Goal: Information Seeking & Learning: Learn about a topic

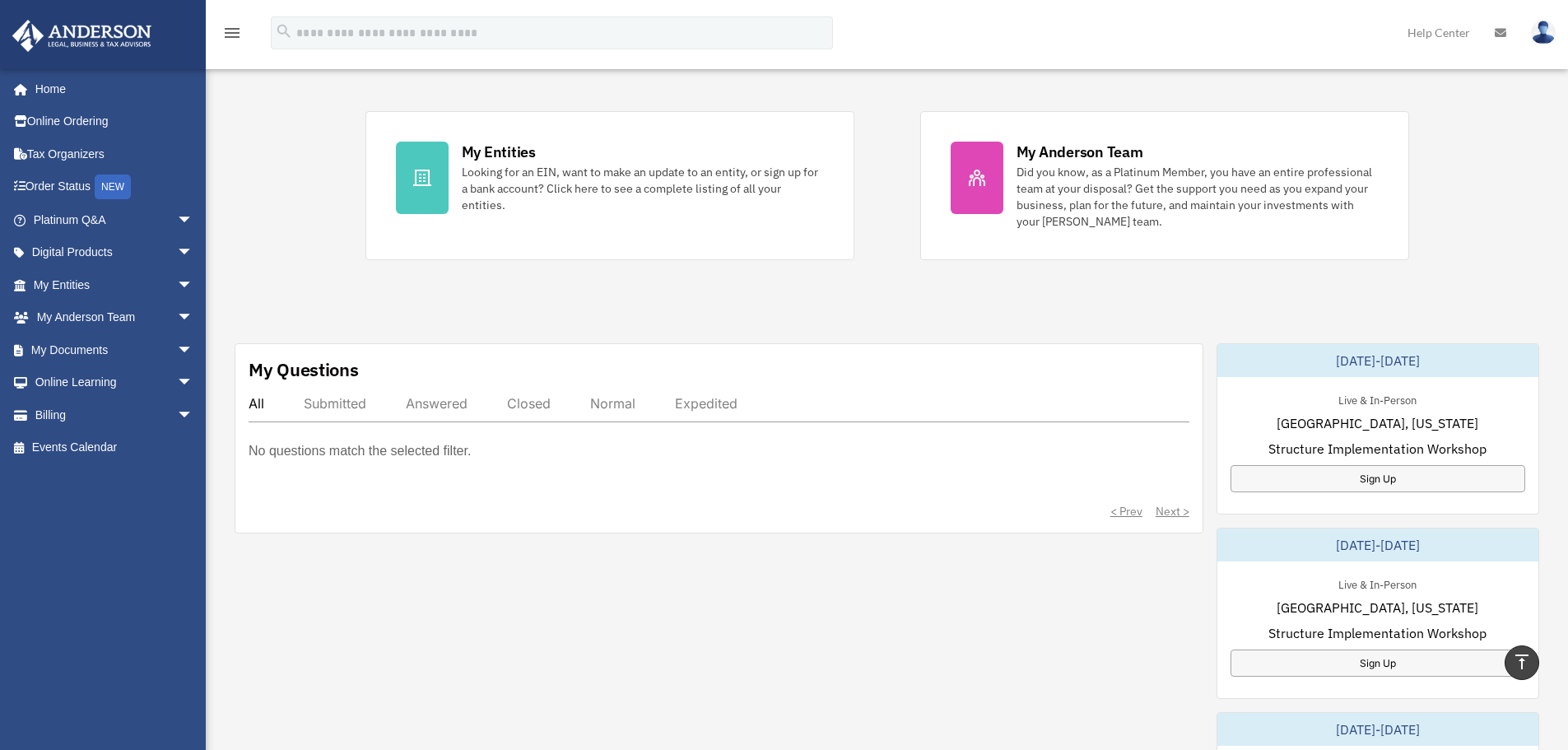
scroll to position [82, 0]
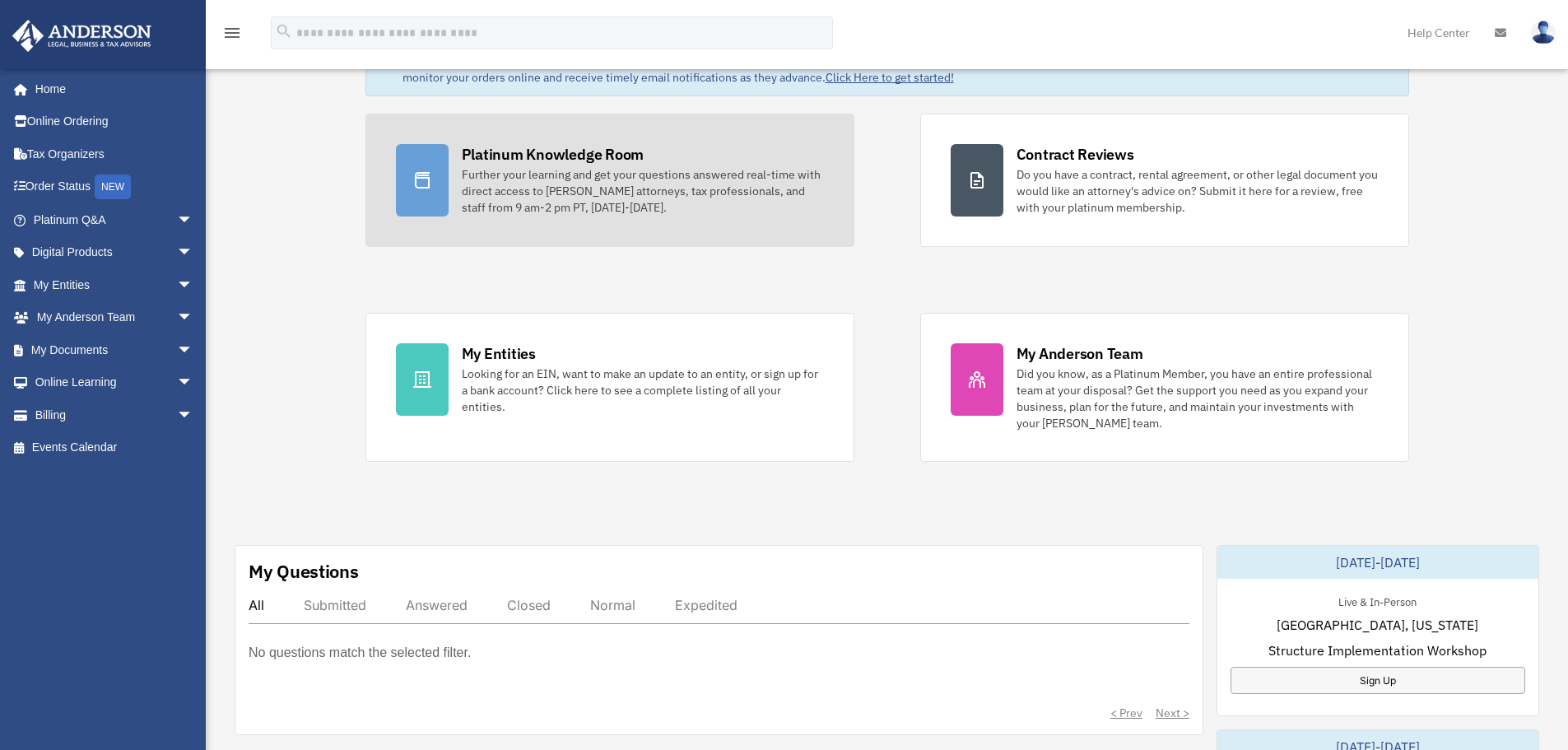
click at [511, 183] on div "Further your learning and get your questions answered real-time with direct acc…" at bounding box center [642, 190] width 362 height 49
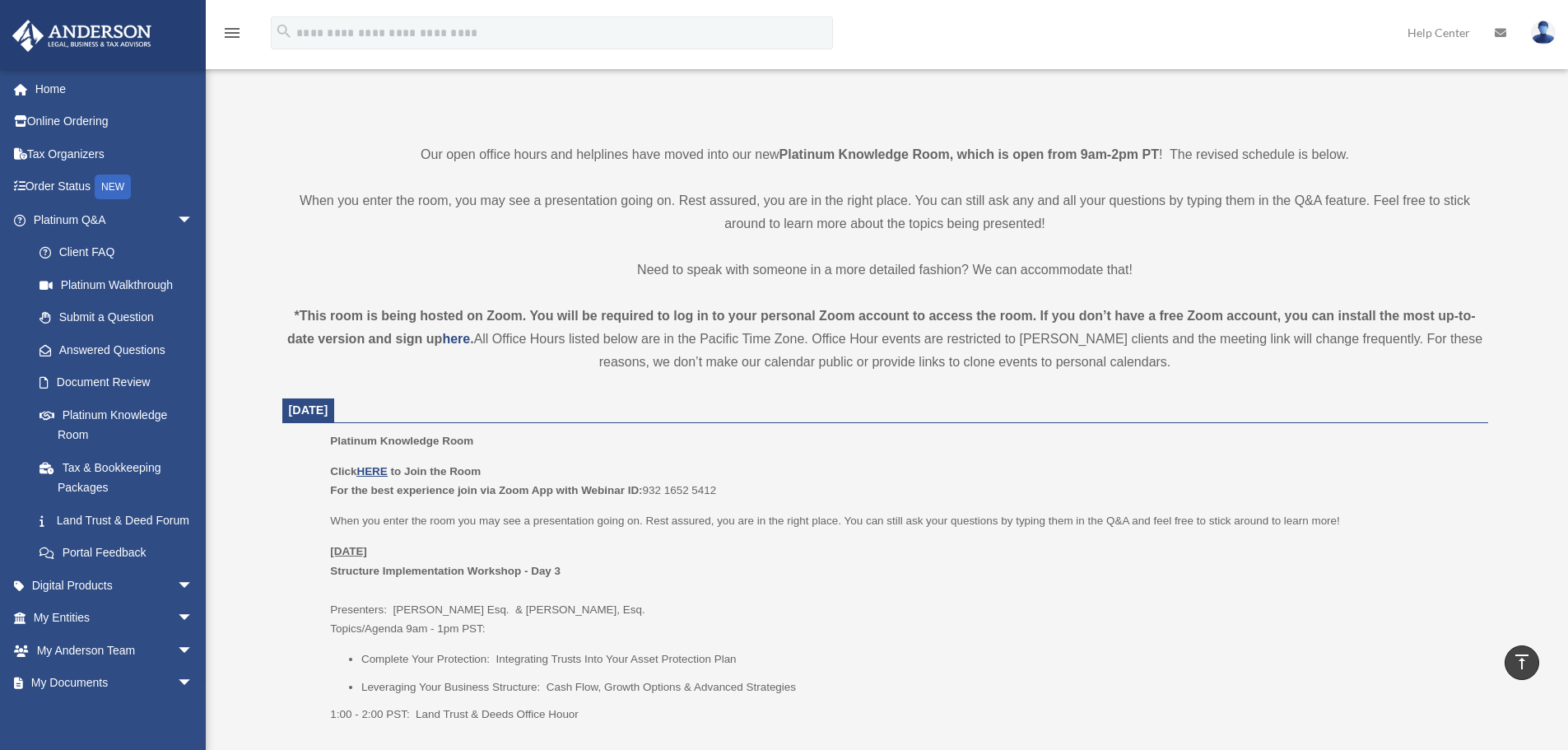
scroll to position [329, 0]
click at [76, 182] on link "Order Status NEW" at bounding box center [115, 187] width 206 height 34
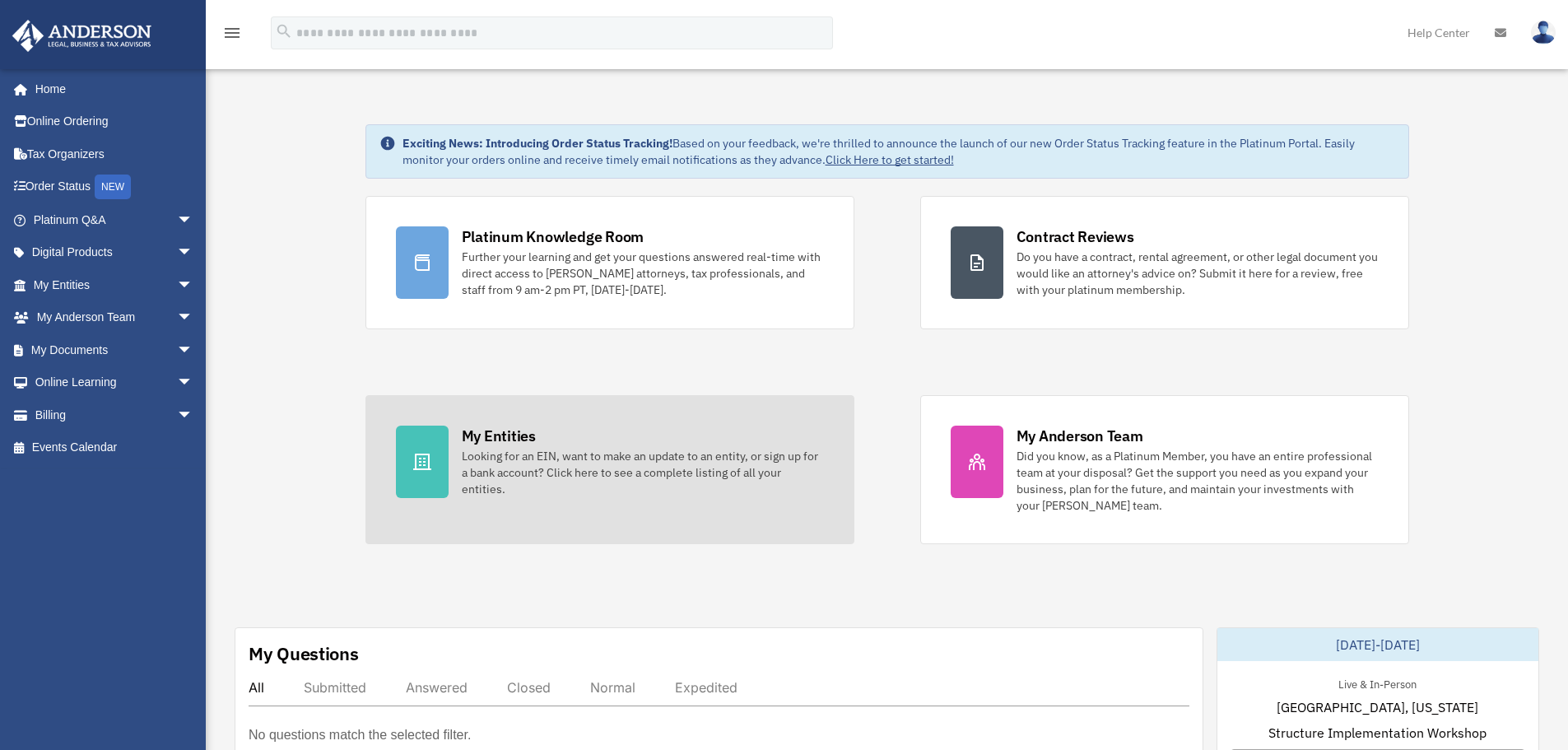
click at [479, 435] on div "My Entities" at bounding box center [498, 435] width 74 height 20
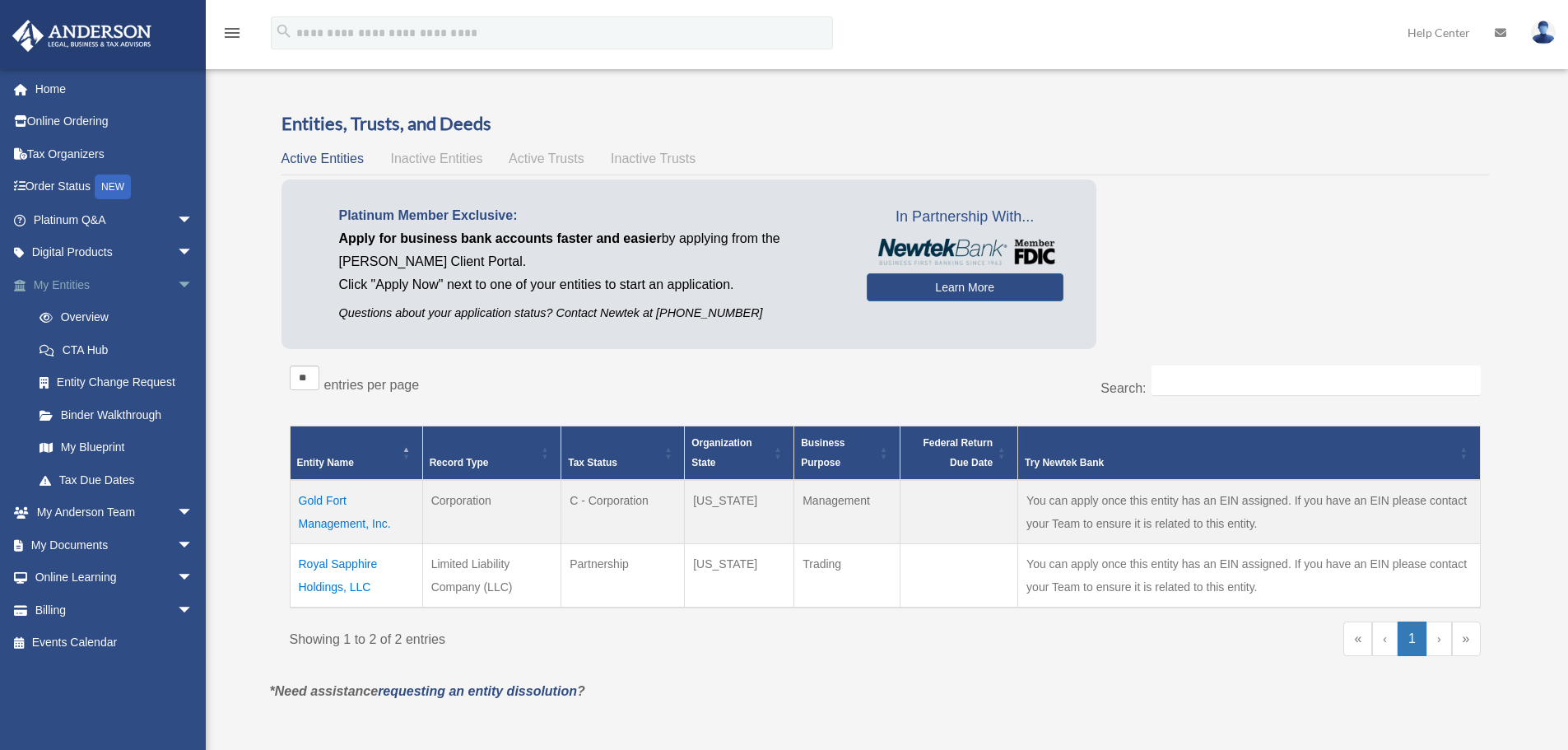
click at [98, 280] on link "My Entities arrow_drop_down" at bounding box center [115, 285] width 206 height 33
click at [102, 440] on link "My Blueprint" at bounding box center [121, 448] width 195 height 33
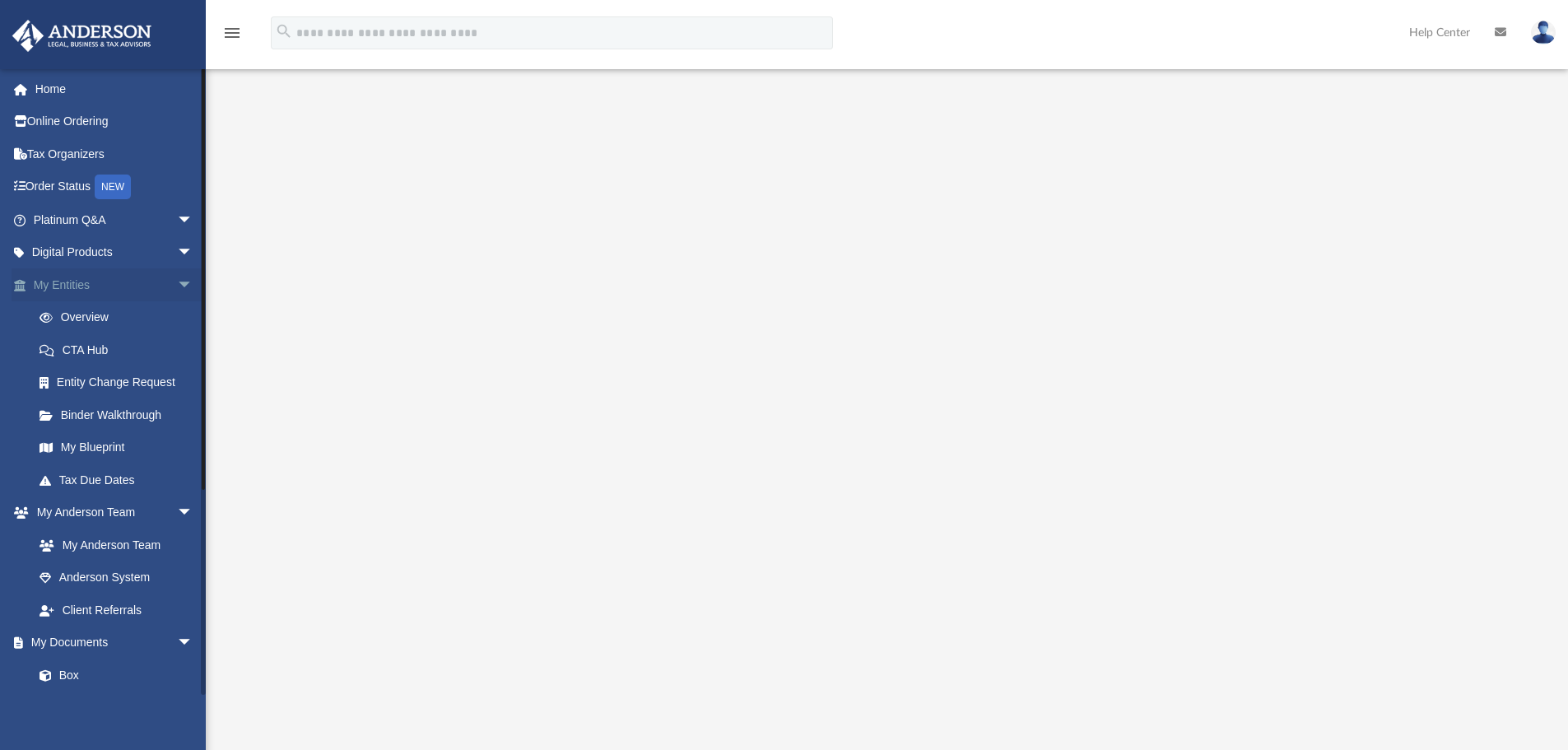
click at [177, 283] on span "arrow_drop_down" at bounding box center [193, 285] width 33 height 34
click at [177, 319] on span "arrow_drop_down" at bounding box center [193, 318] width 33 height 34
click at [103, 421] on link "Meeting Minutes" at bounding box center [121, 415] width 195 height 33
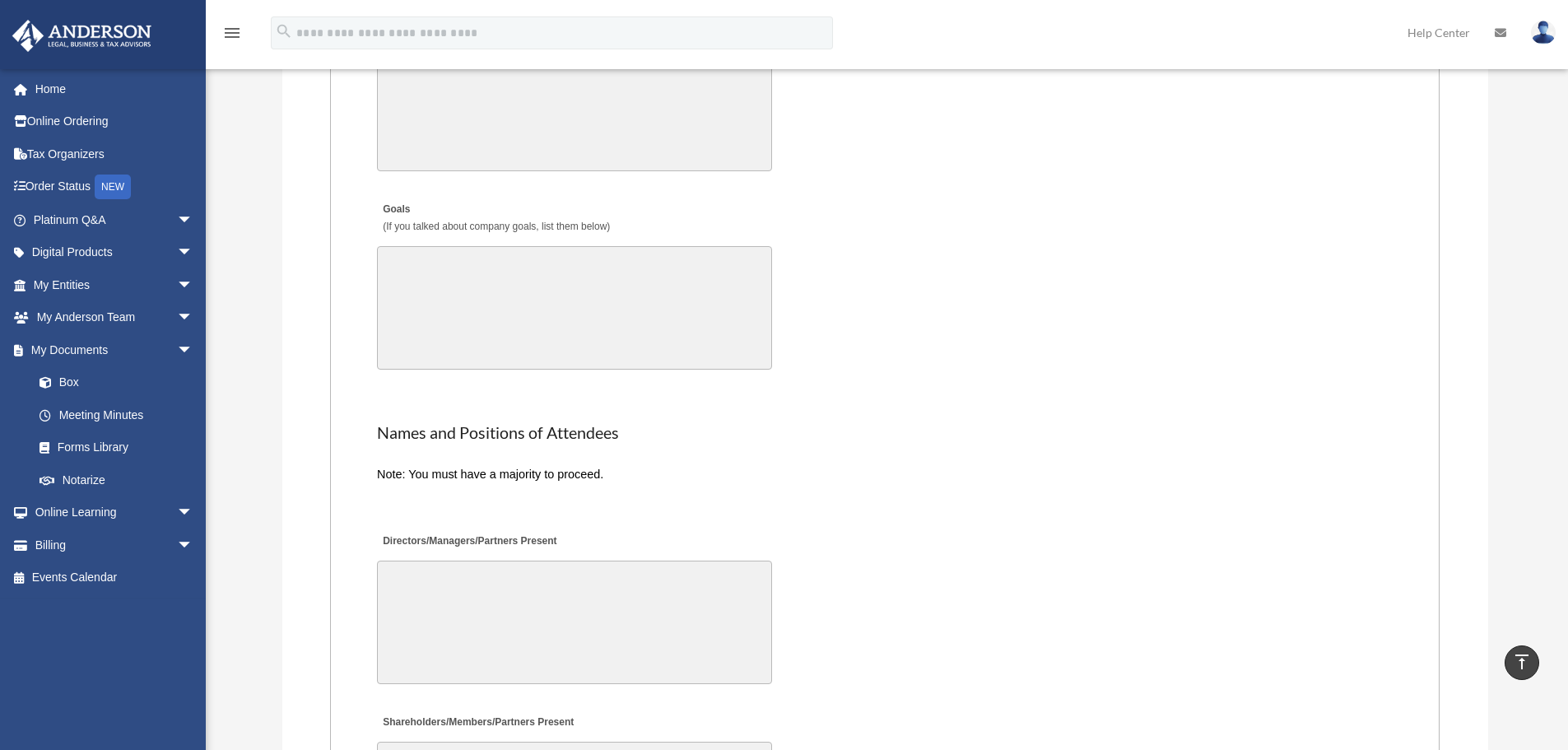
scroll to position [3375, 0]
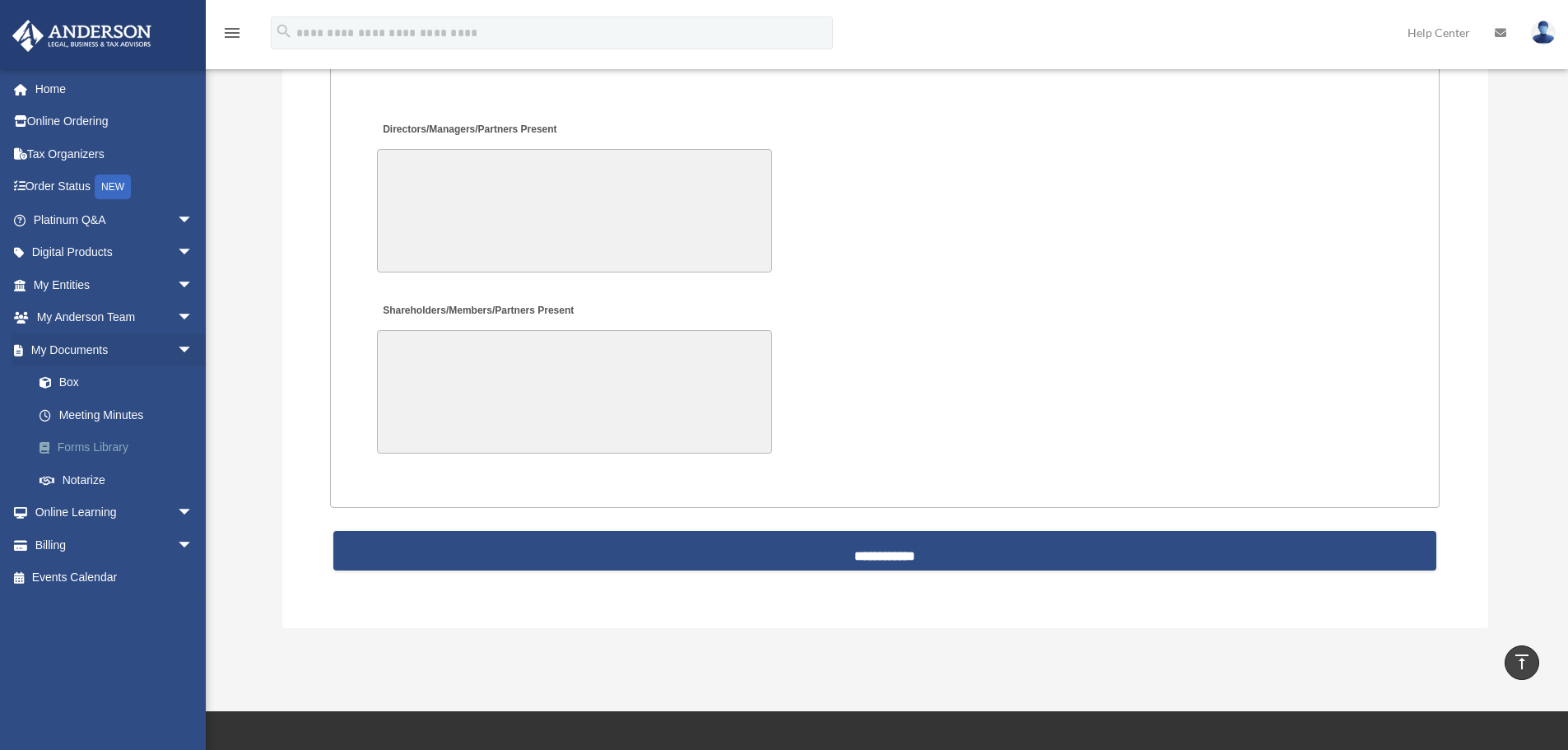
click at [96, 441] on link "Forms Library" at bounding box center [121, 448] width 195 height 33
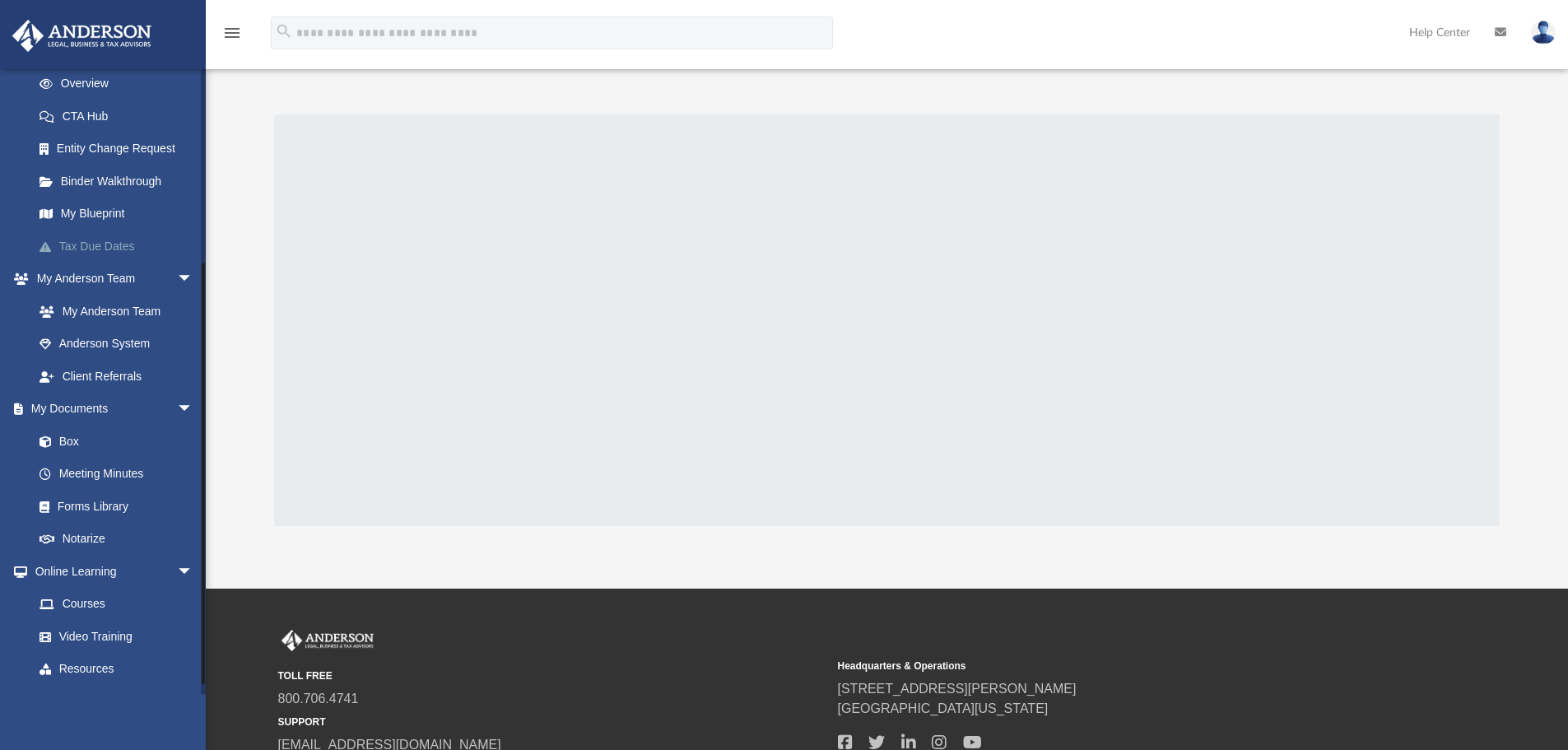
scroll to position [293, 0]
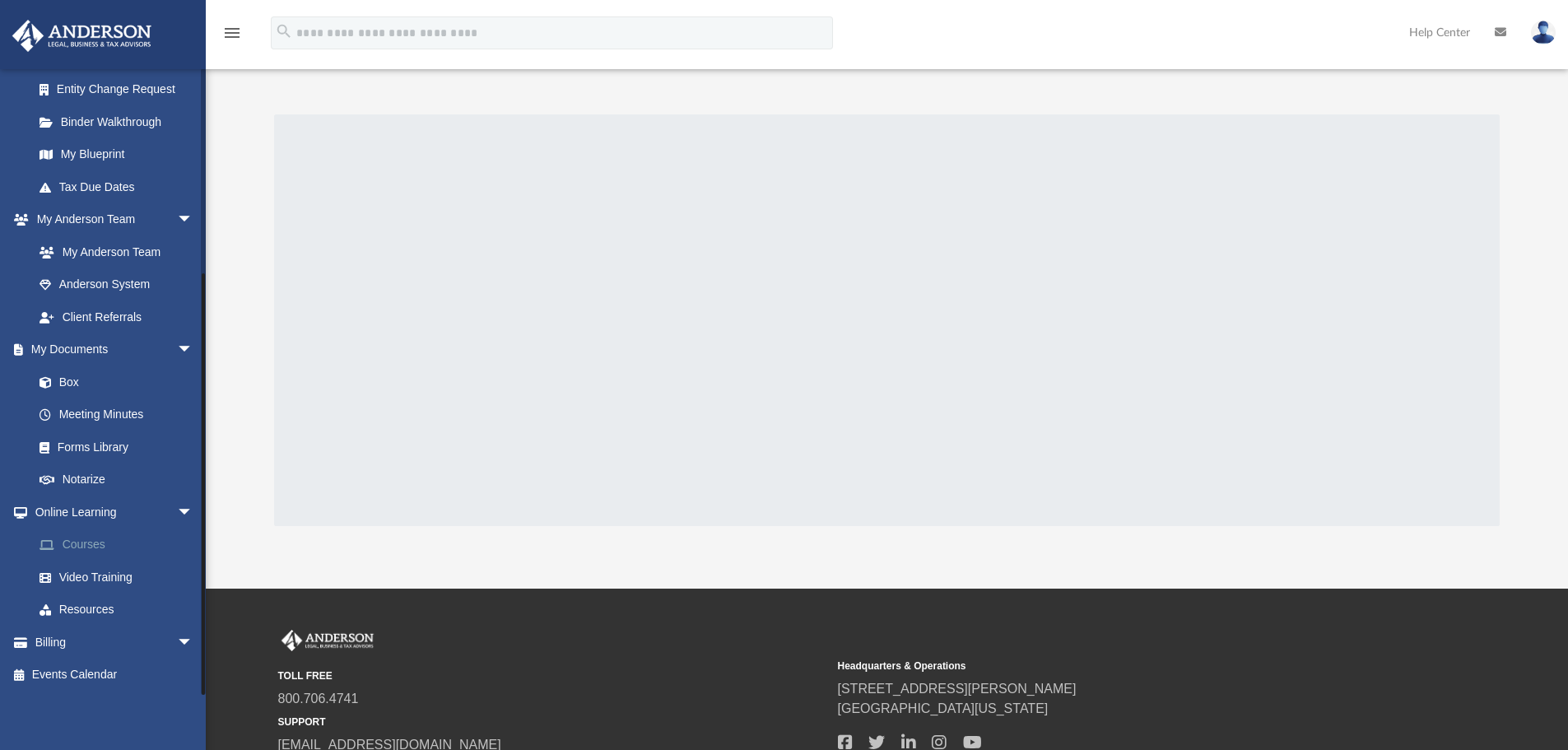
click at [86, 541] on link "Courses" at bounding box center [121, 545] width 195 height 33
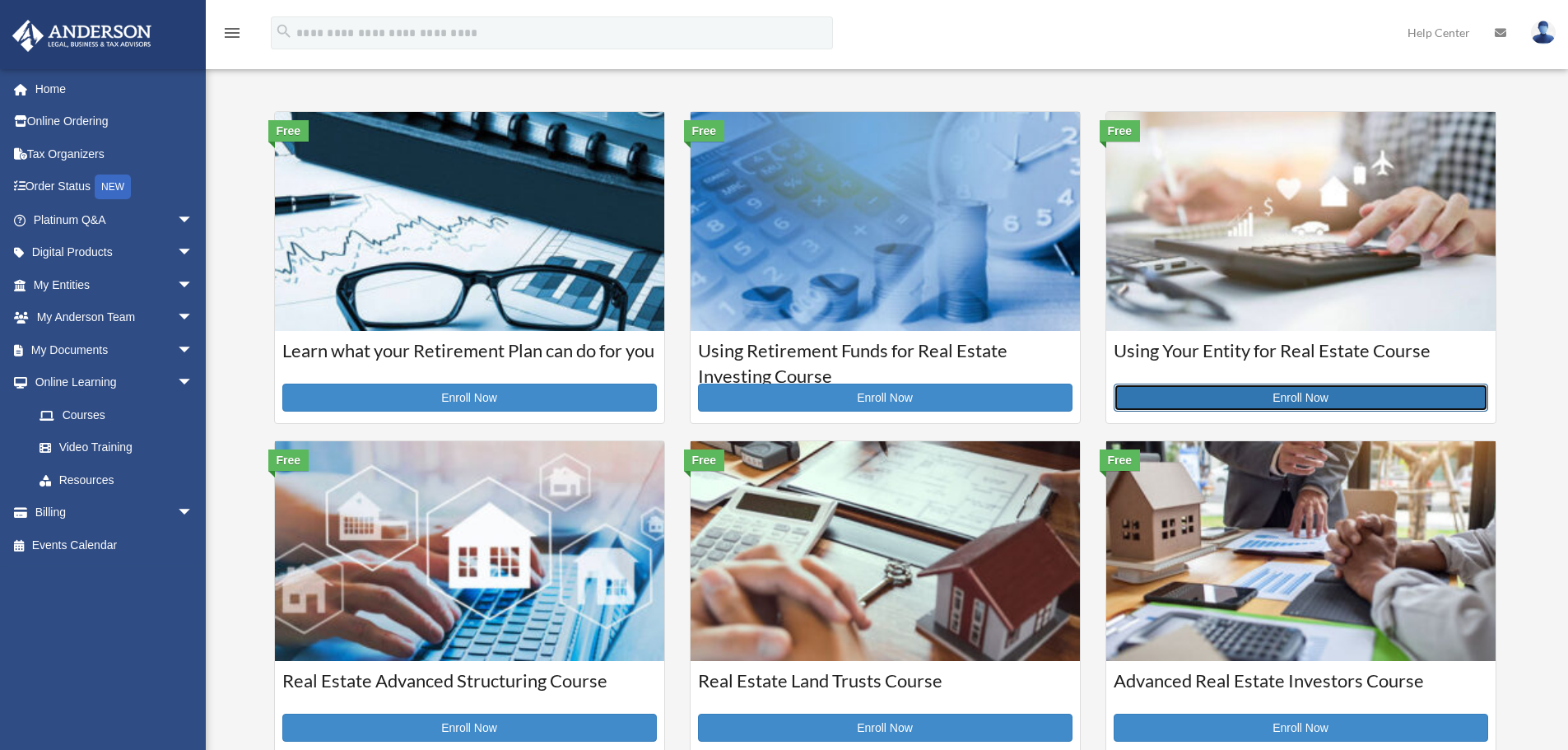
click at [1273, 394] on link "Enroll Now" at bounding box center [1301, 397] width 374 height 28
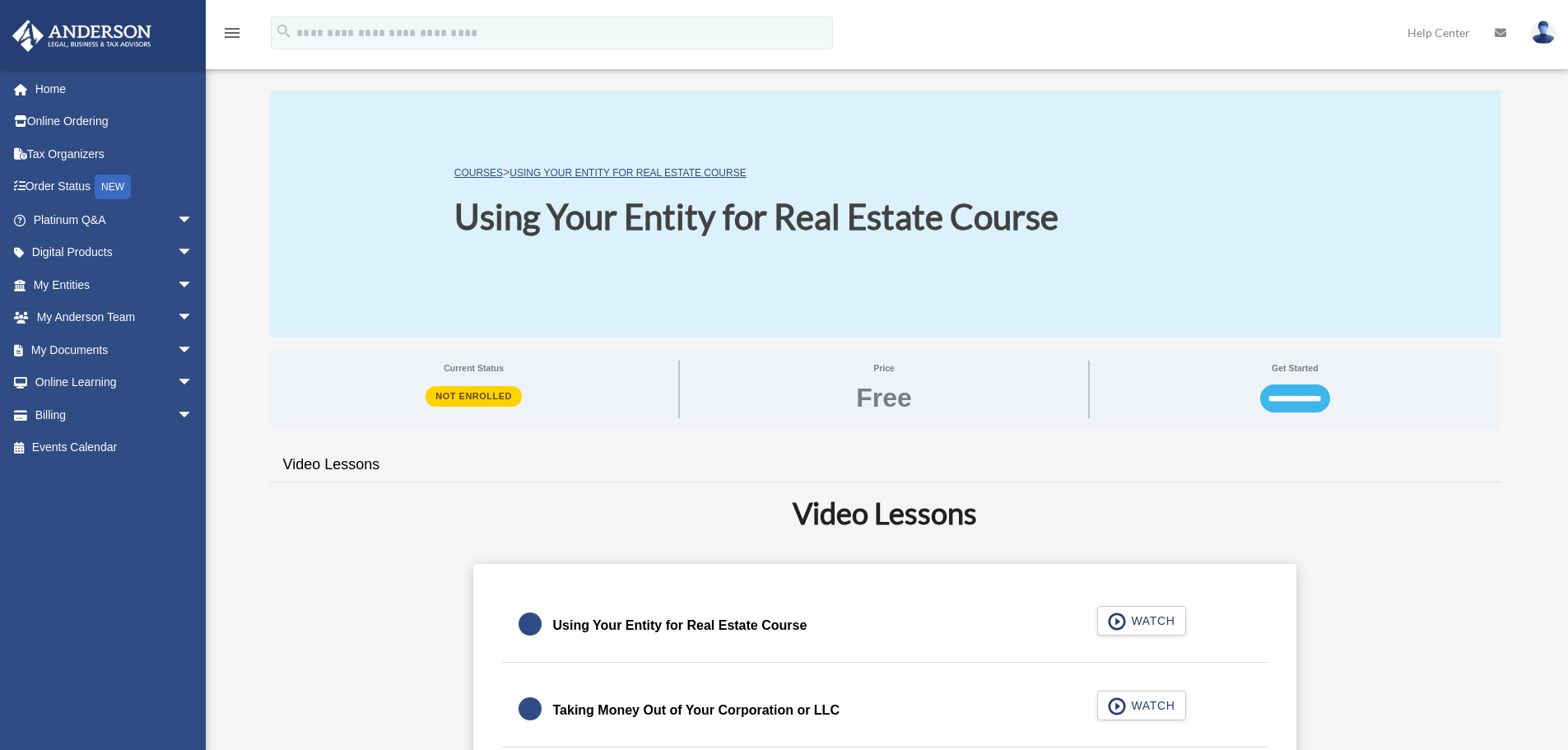
click at [1280, 404] on input "**********" at bounding box center [1295, 398] width 69 height 28
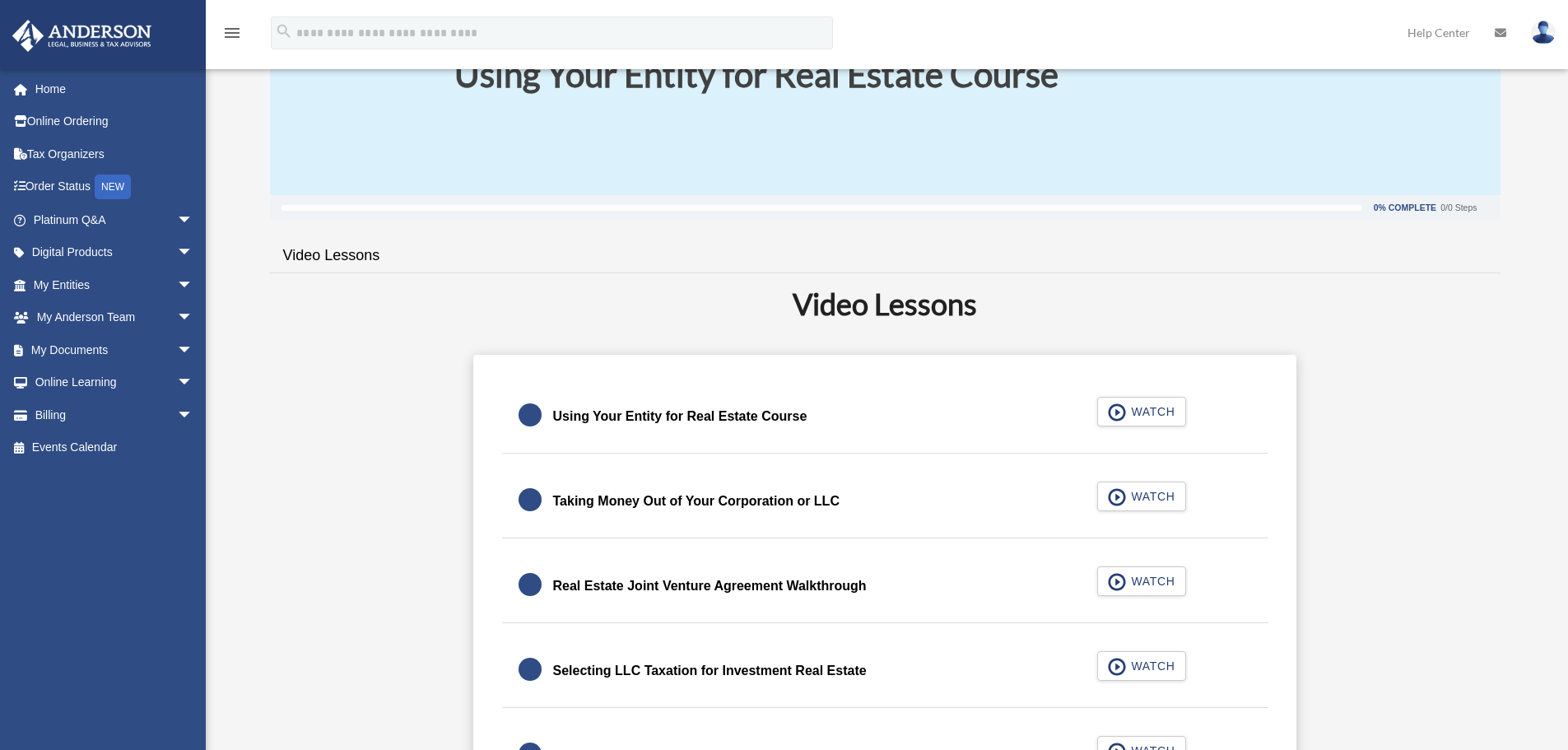
scroll to position [165, 0]
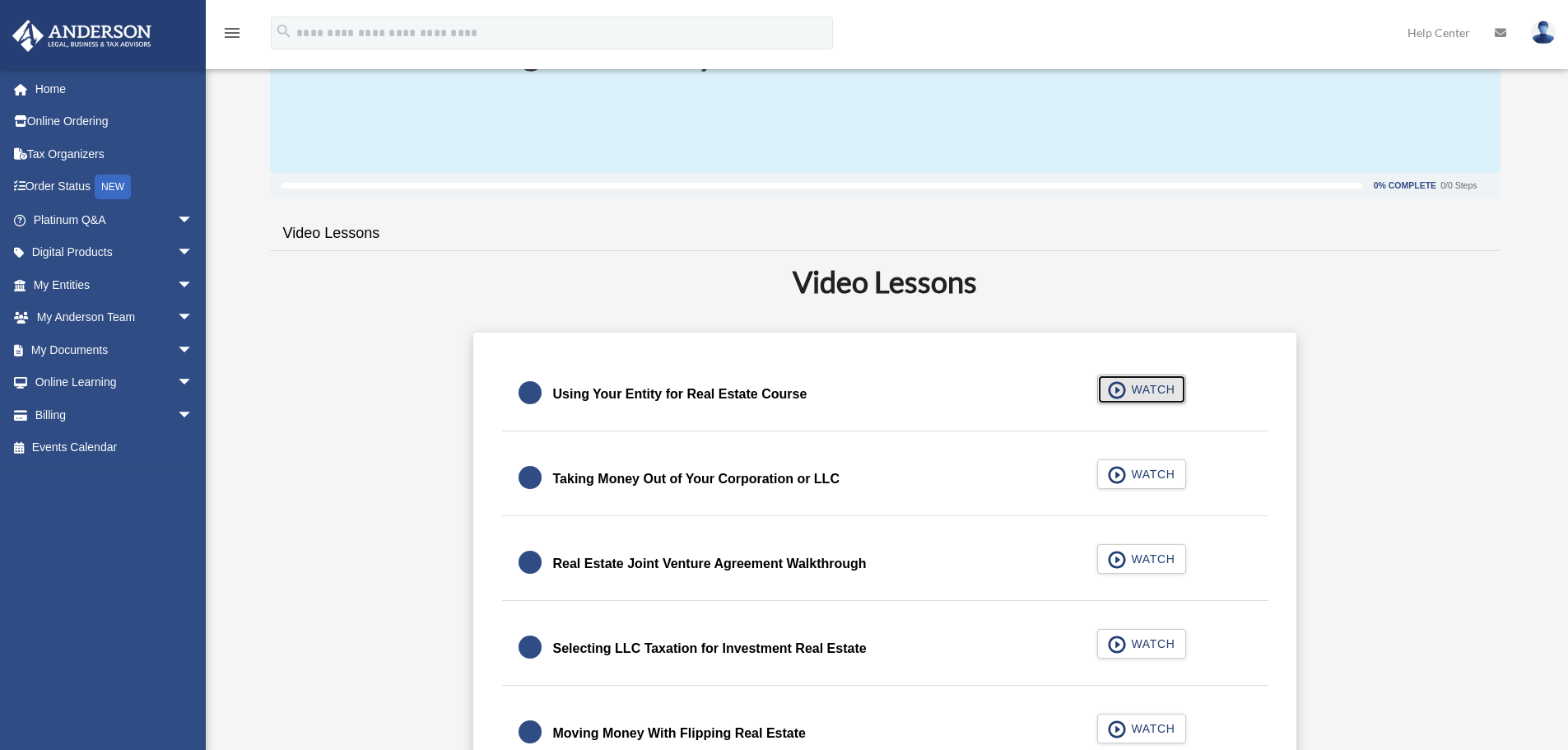
click at [1168, 389] on span "WATCH" at bounding box center [1150, 389] width 48 height 16
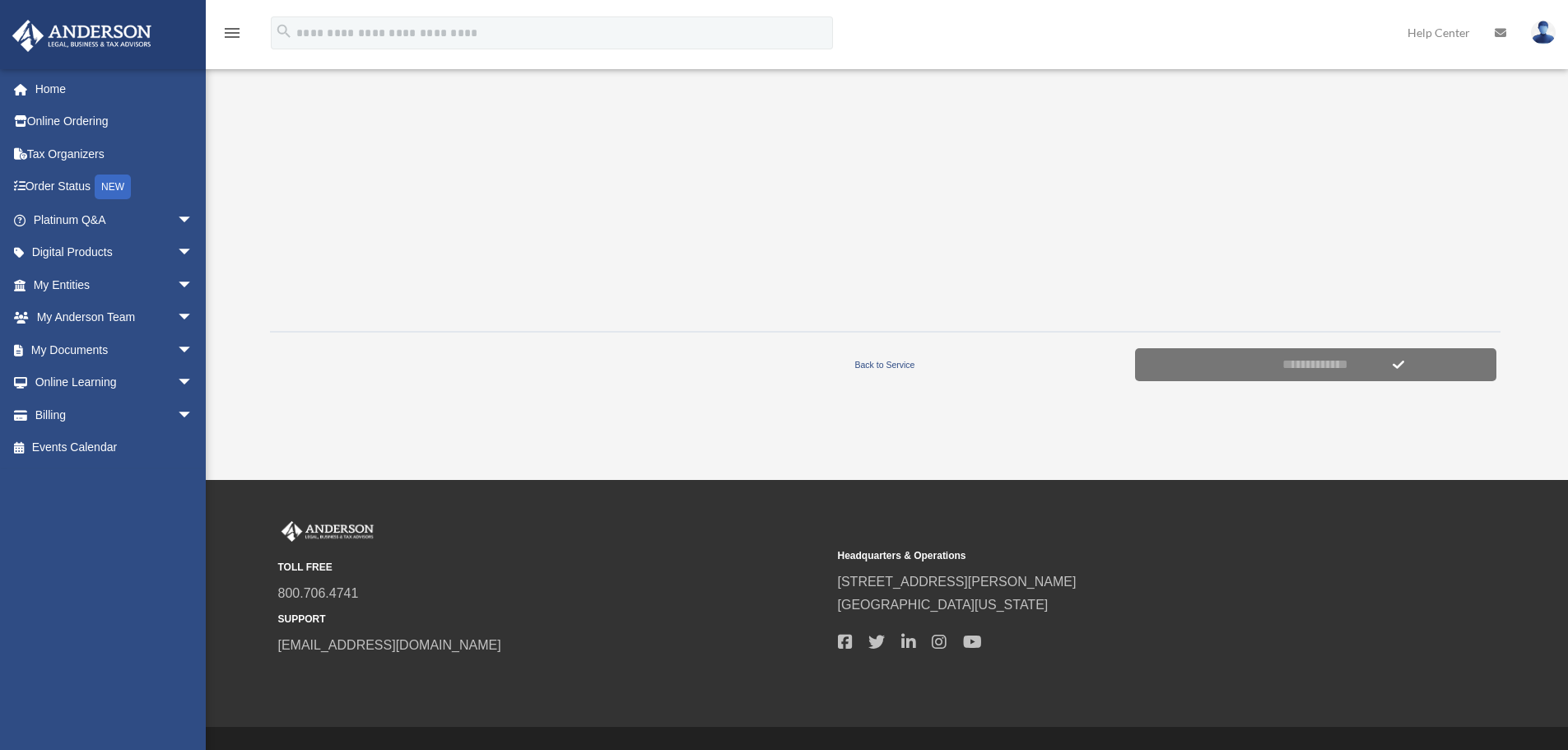
scroll to position [522, 0]
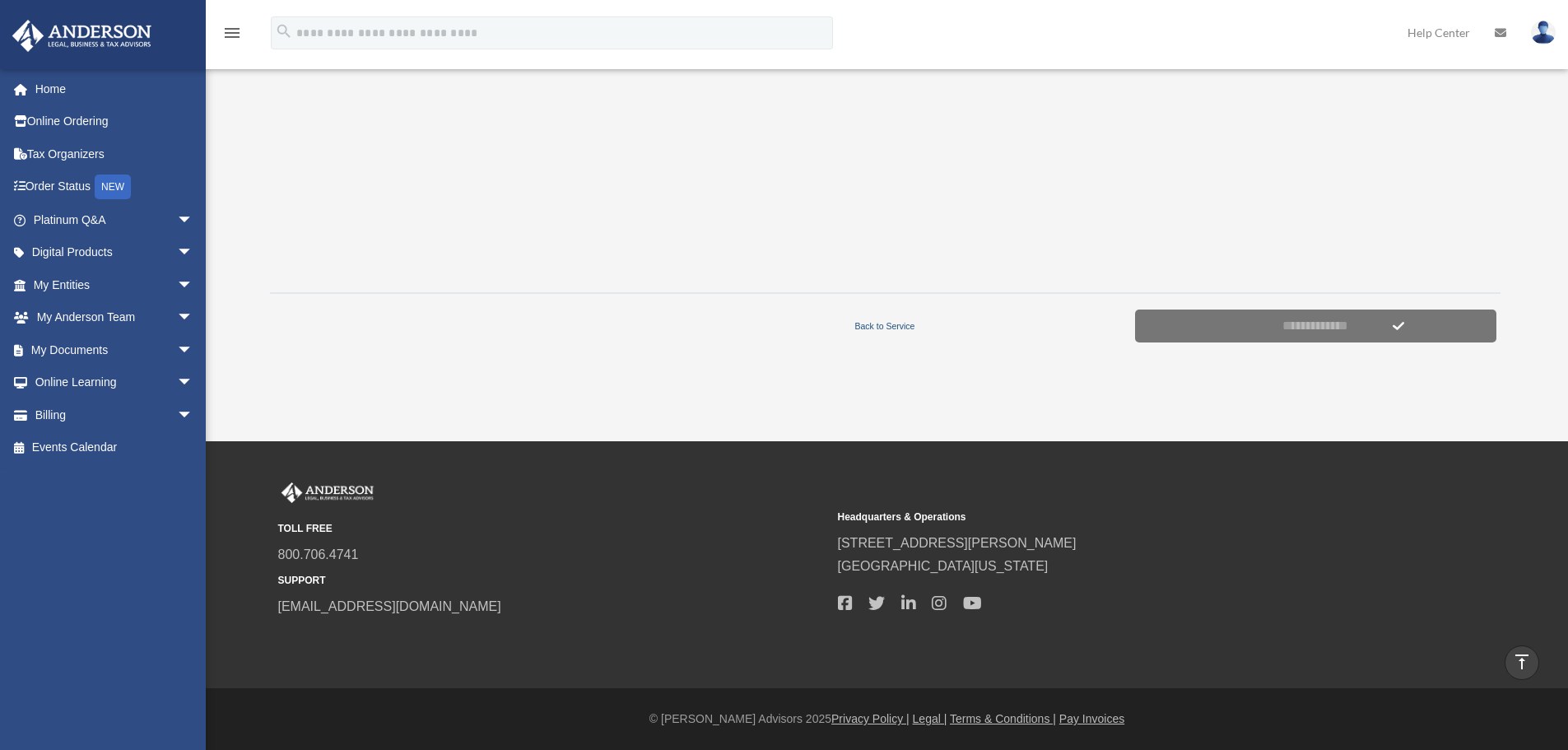
click at [883, 325] on link "Back to Service" at bounding box center [885, 325] width 492 height 14
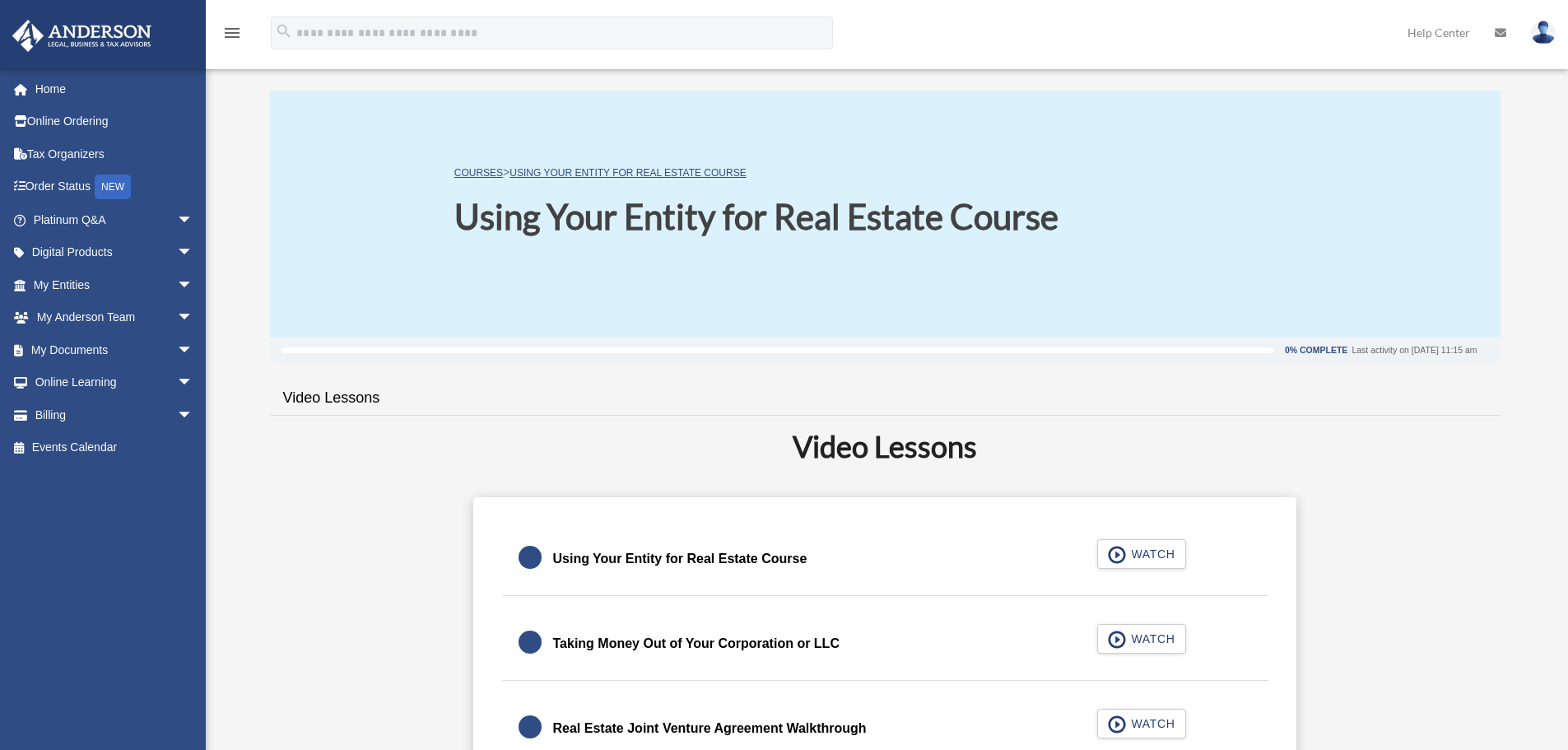
scroll to position [82, 0]
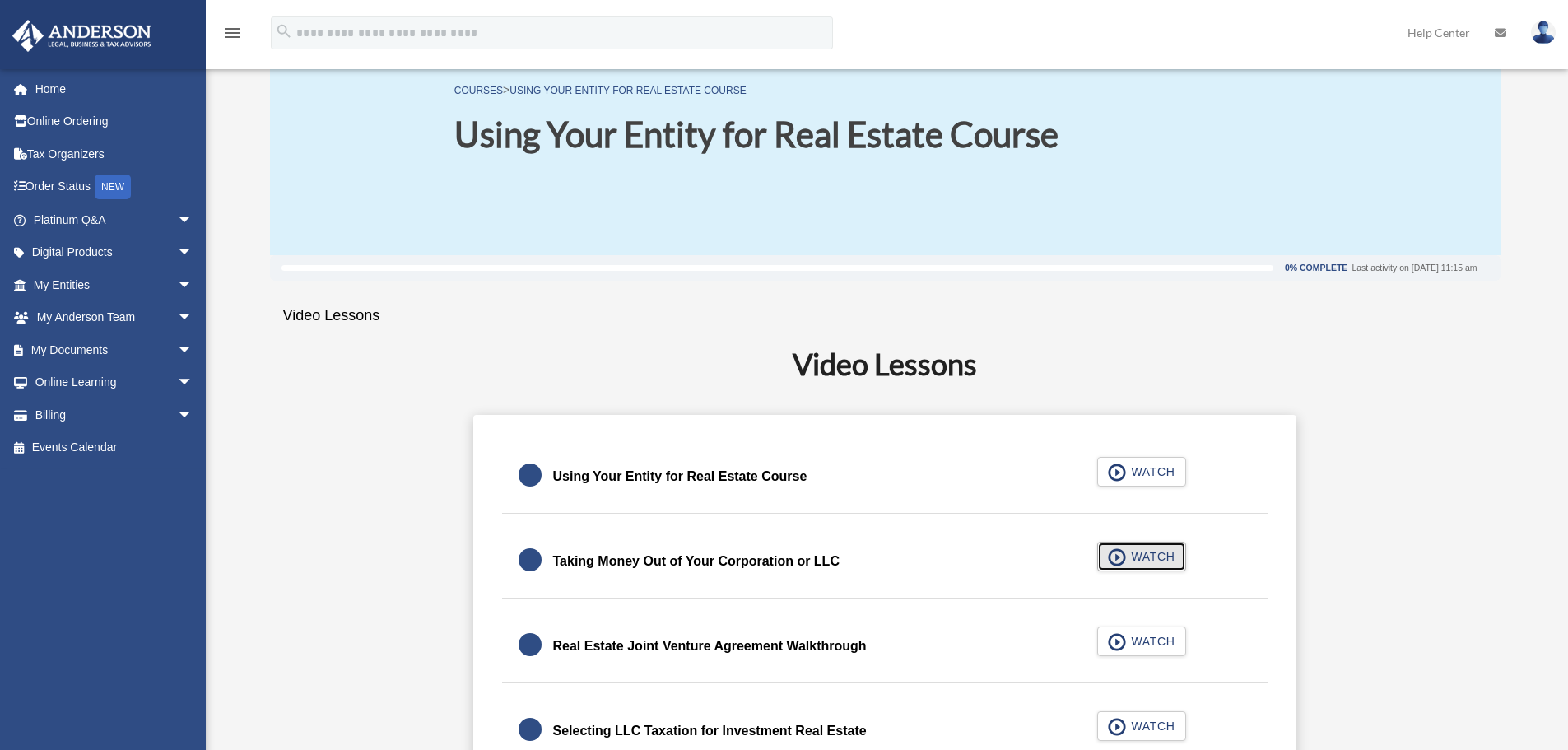
click at [1151, 551] on span "WATCH" at bounding box center [1150, 556] width 48 height 16
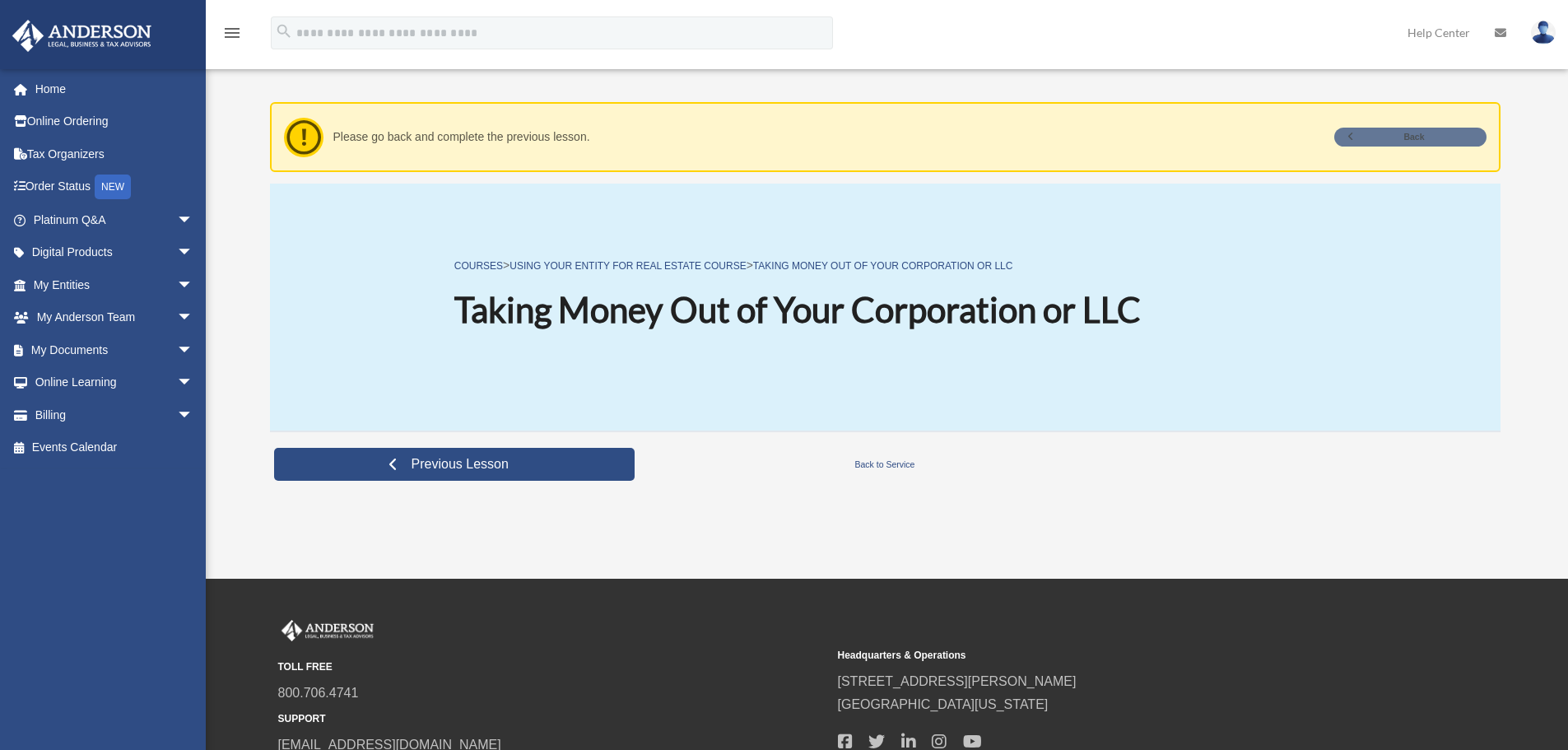
click at [1383, 137] on link "Back" at bounding box center [1411, 137] width 152 height 19
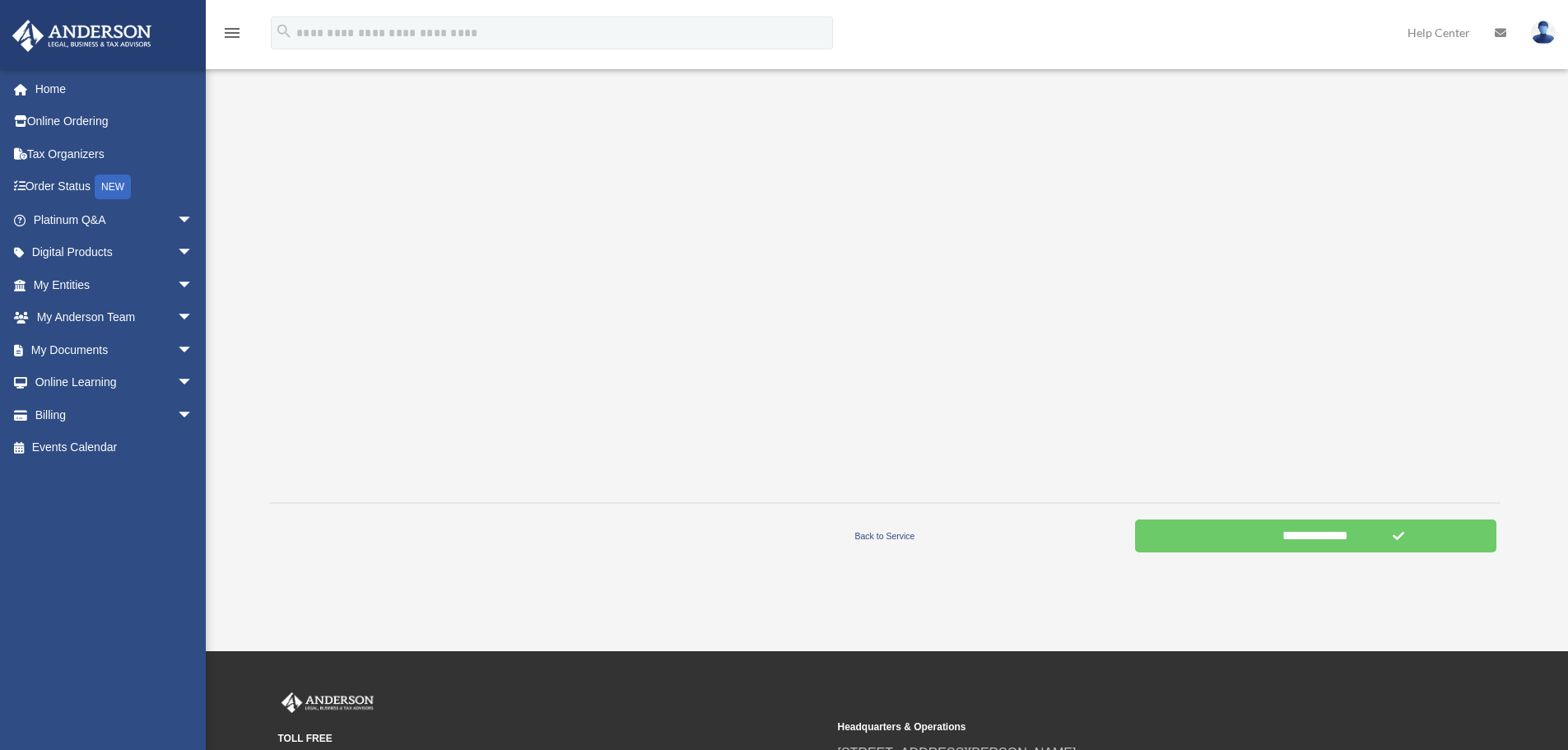
scroll to position [411, 0]
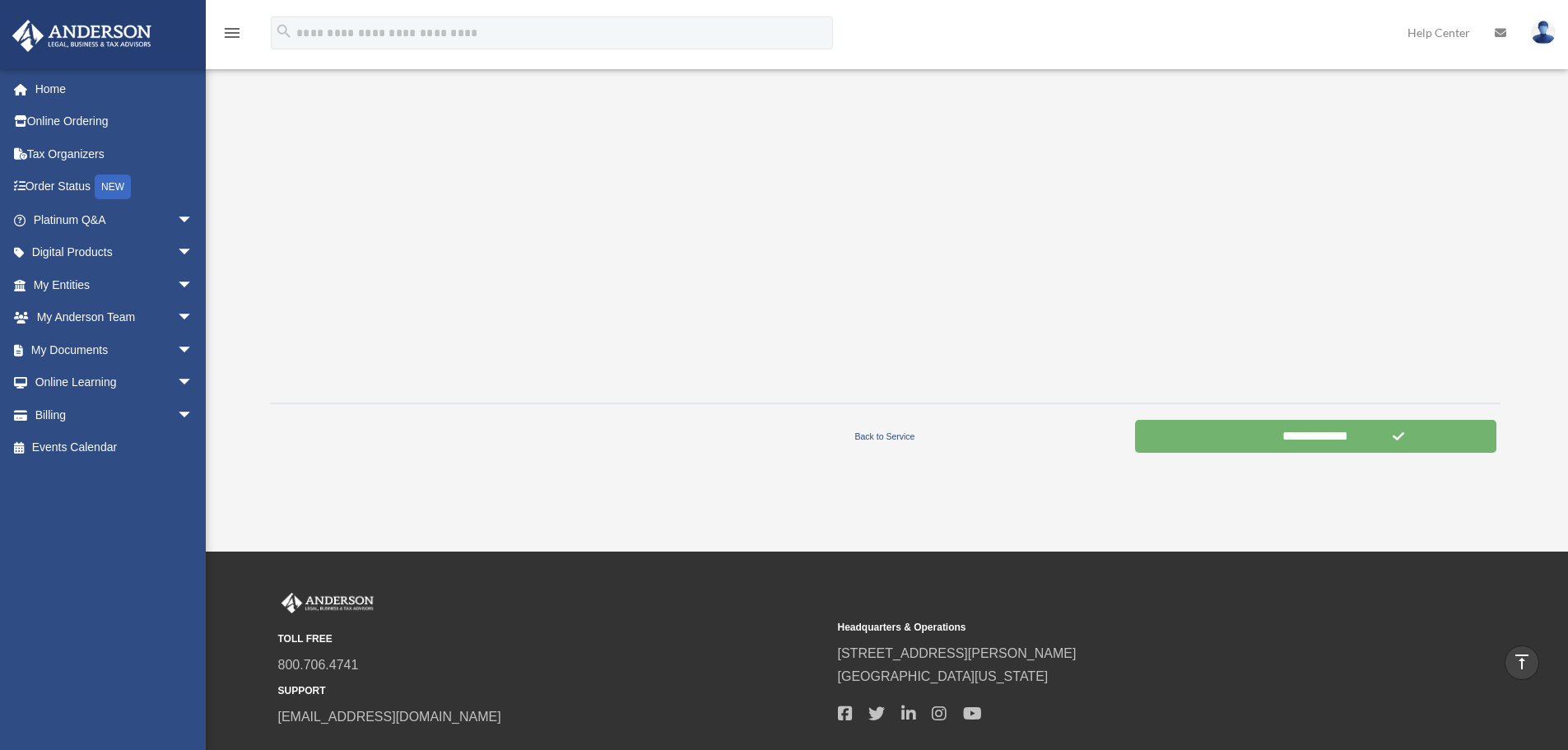
click at [1244, 433] on input "**********" at bounding box center [1315, 436] width 361 height 33
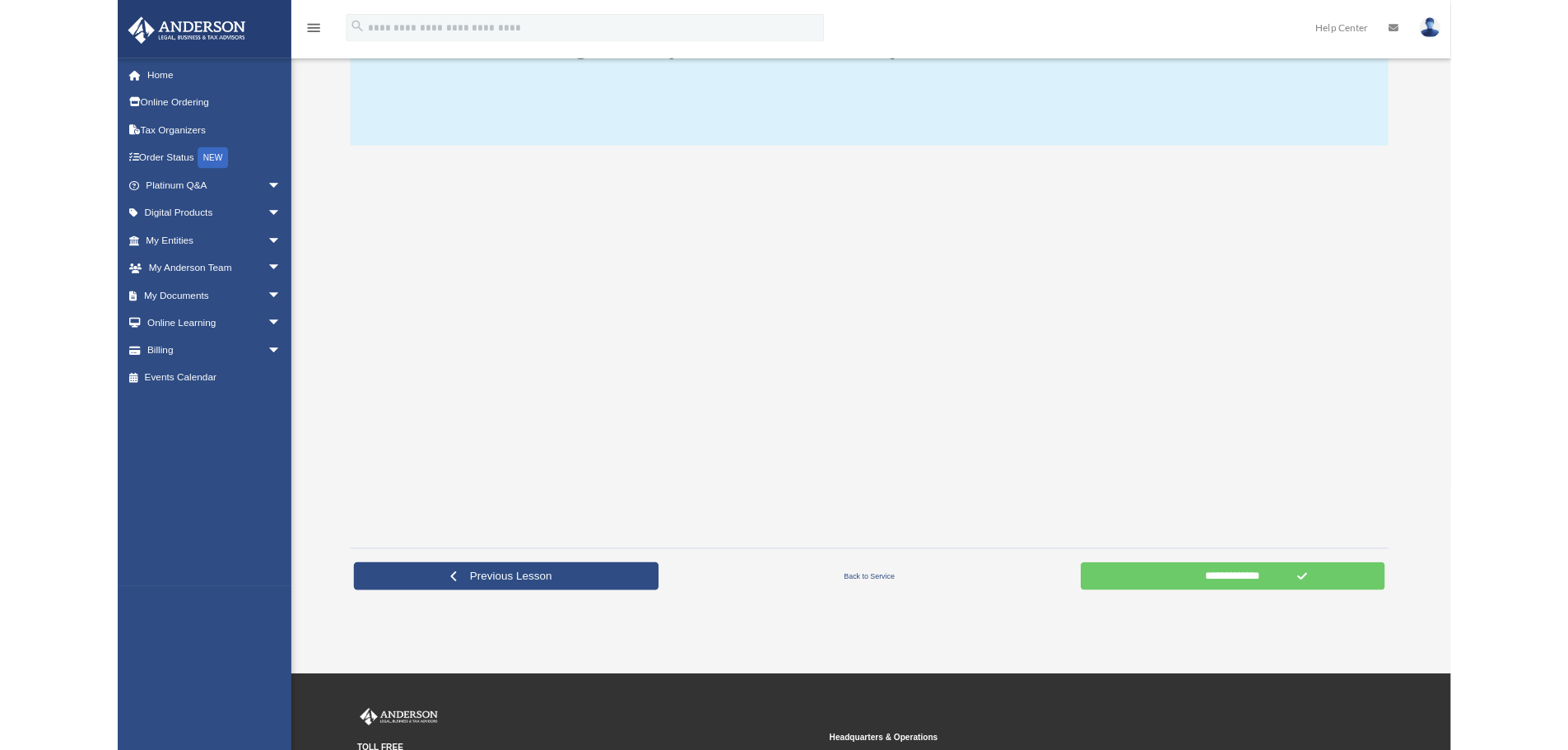
scroll to position [165, 0]
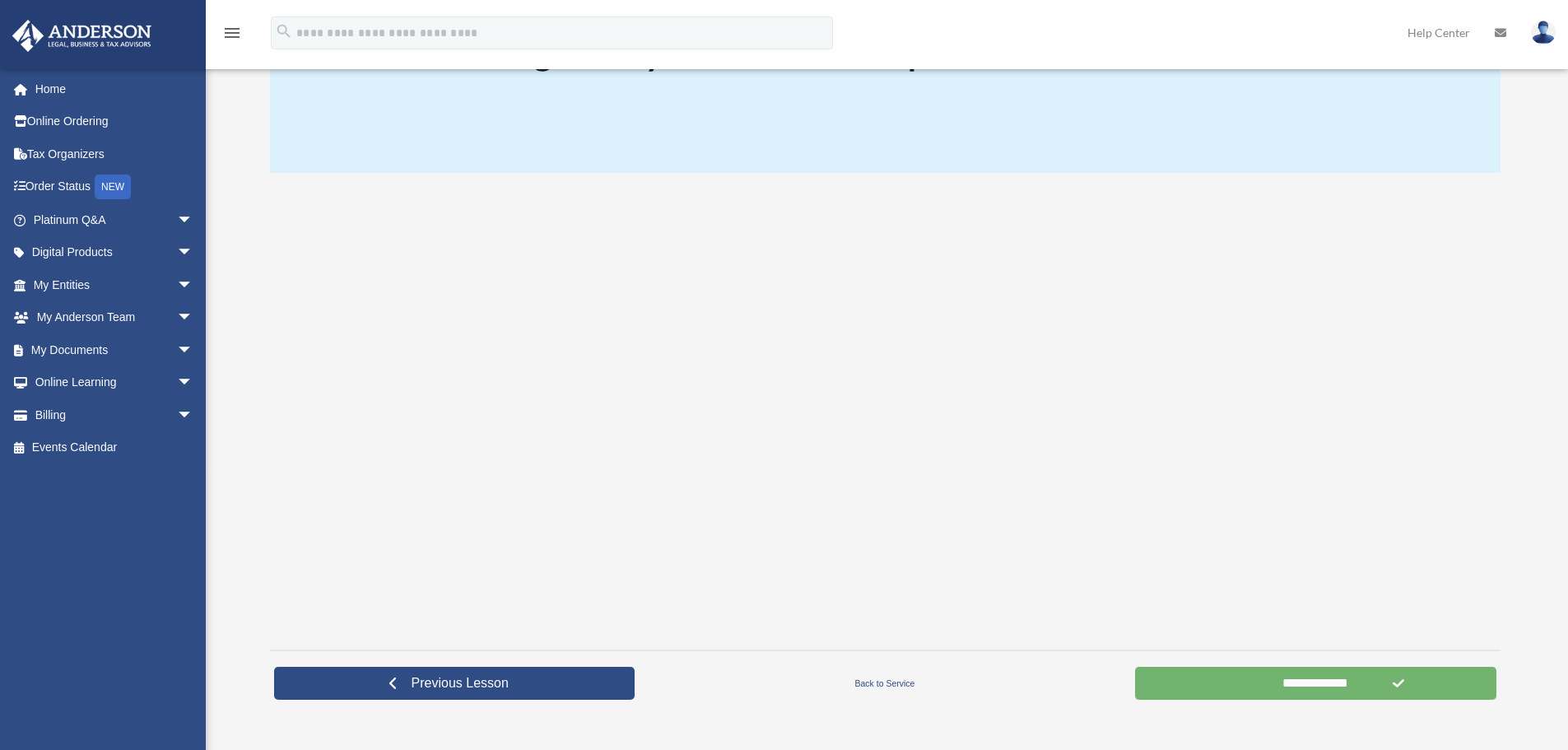
click at [1233, 683] on input "**********" at bounding box center [1315, 683] width 361 height 33
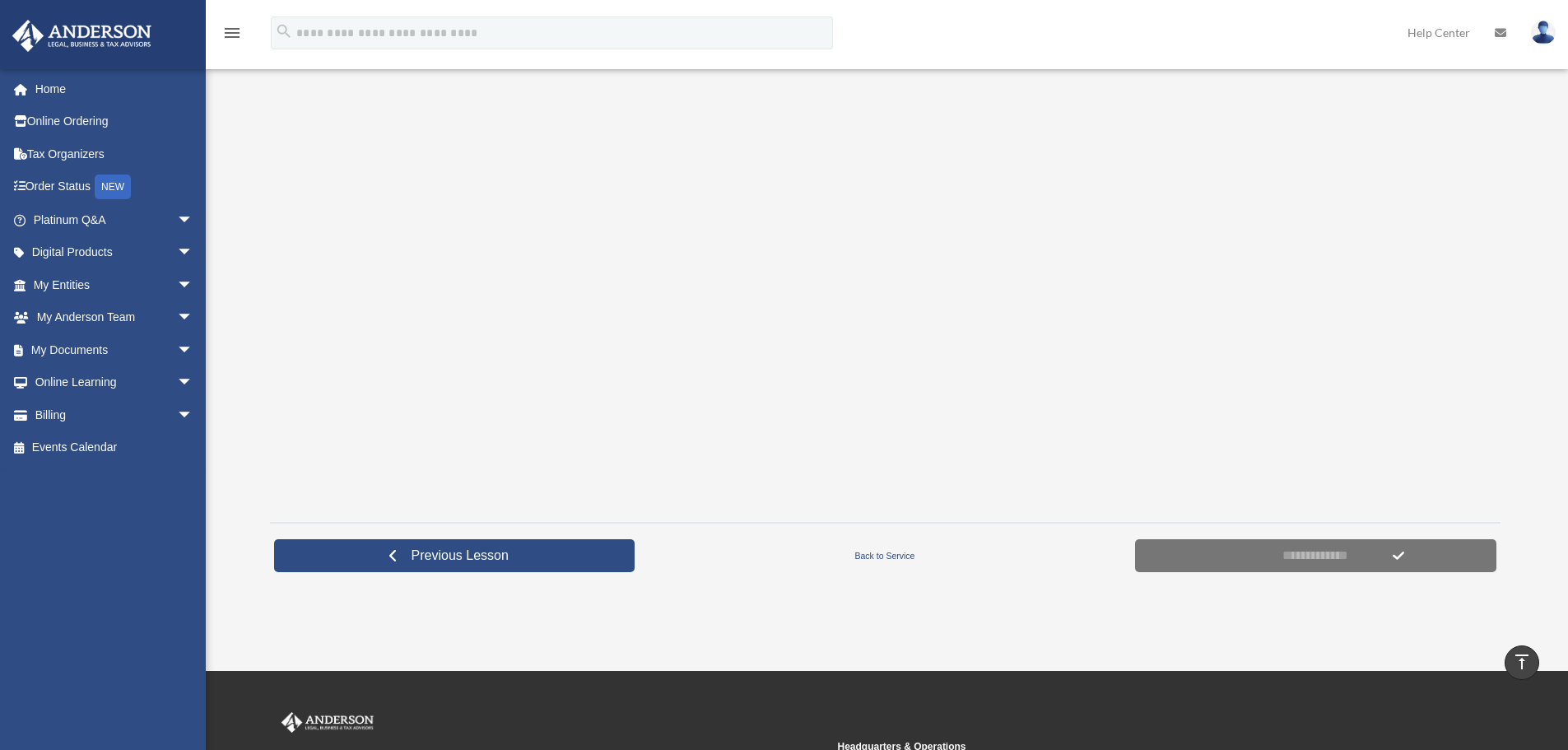
scroll to position [275, 0]
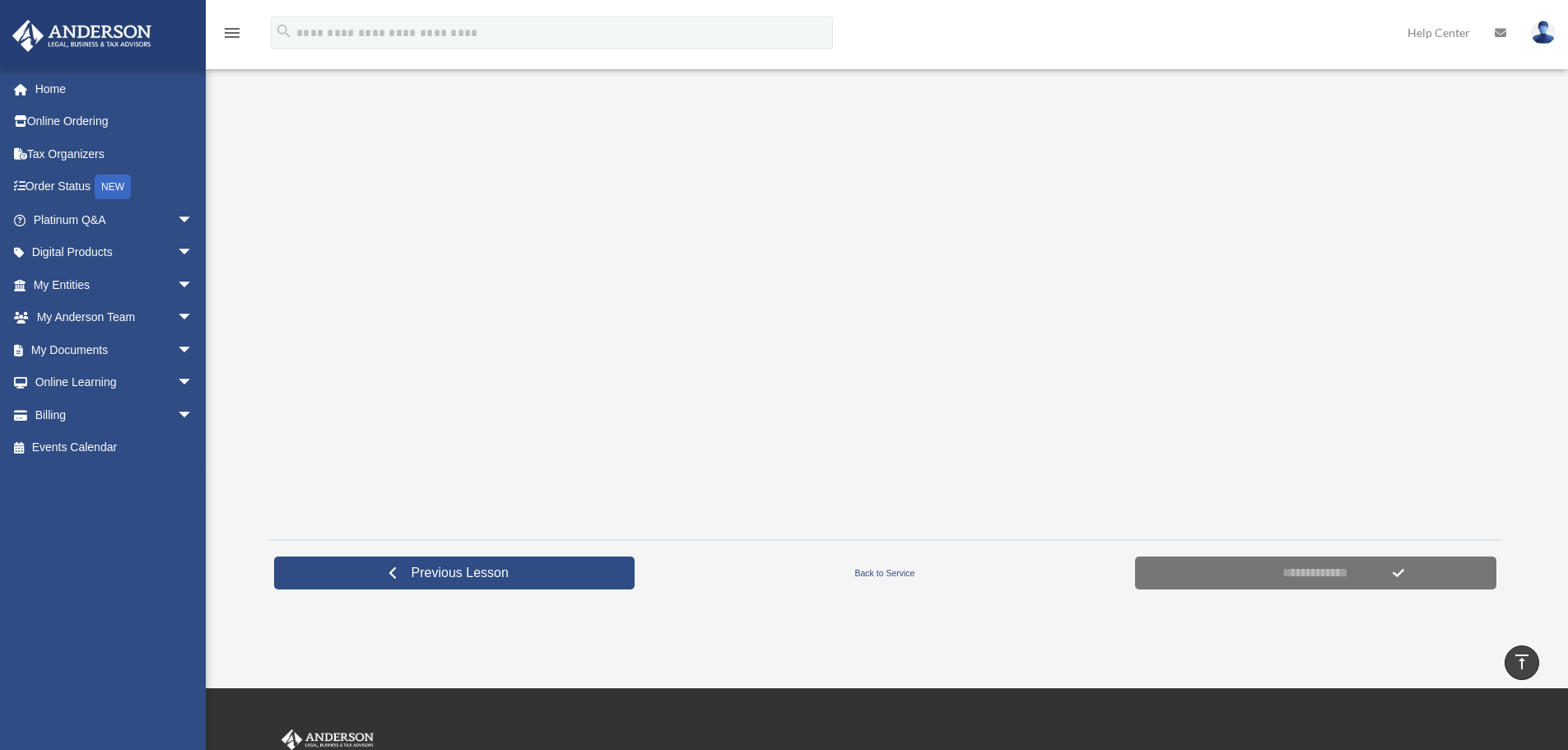
click at [278, 287] on div at bounding box center [885, 301] width 1230 height 454
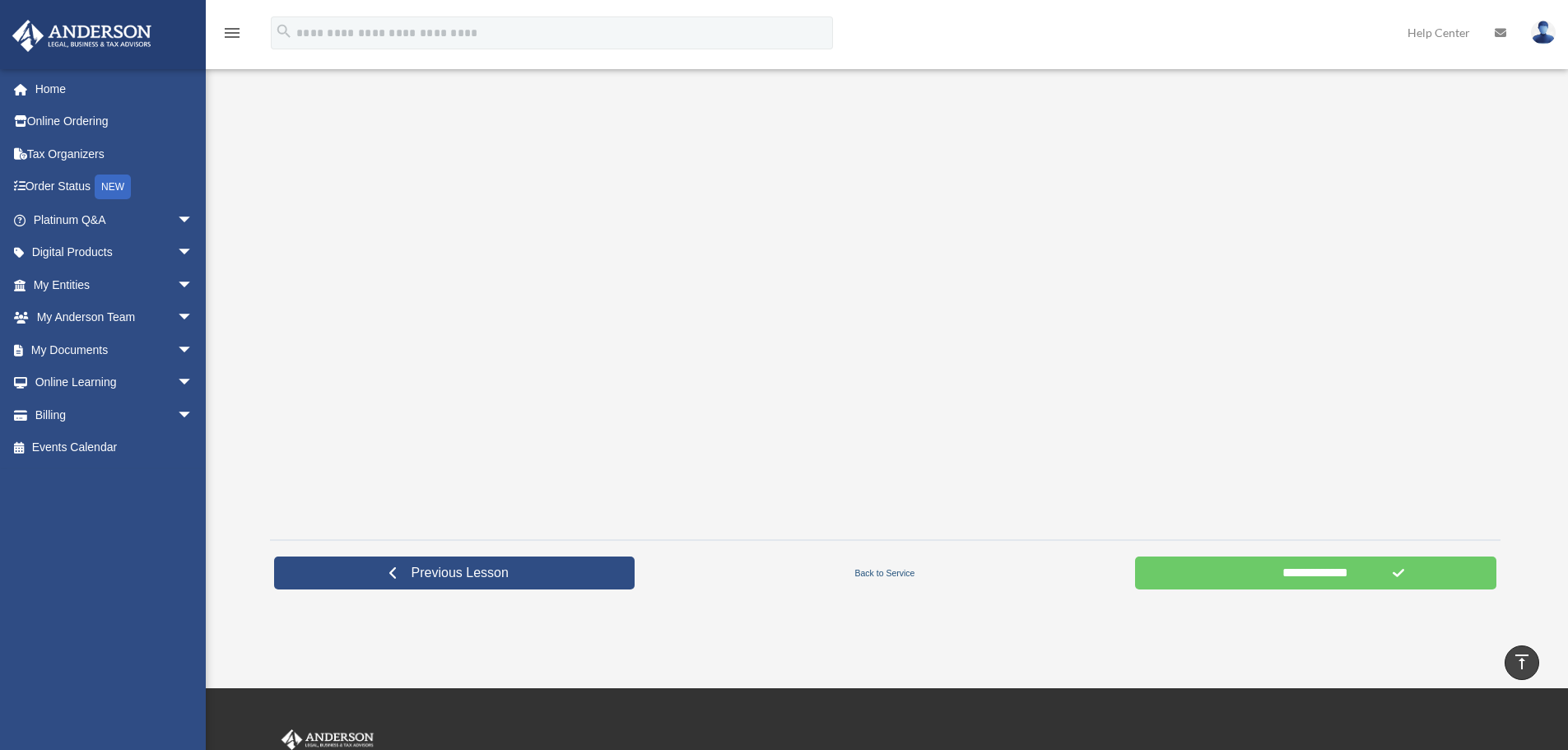
click at [881, 572] on link "Back to Service" at bounding box center [885, 572] width 492 height 14
